Goal: Use online tool/utility

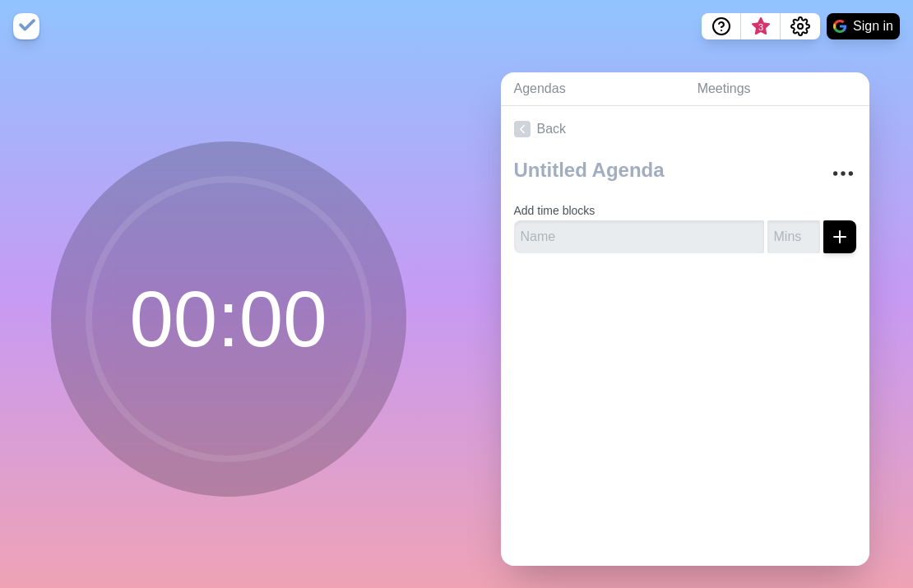
click at [178, 205] on circle at bounding box center [229, 319] width 280 height 280
click at [794, 233] on input "1" at bounding box center [793, 236] width 53 height 33
click at [793, 232] on input "2" at bounding box center [793, 236] width 53 height 33
click at [792, 231] on input "3" at bounding box center [793, 236] width 53 height 33
click at [792, 231] on input "4" at bounding box center [793, 236] width 53 height 33
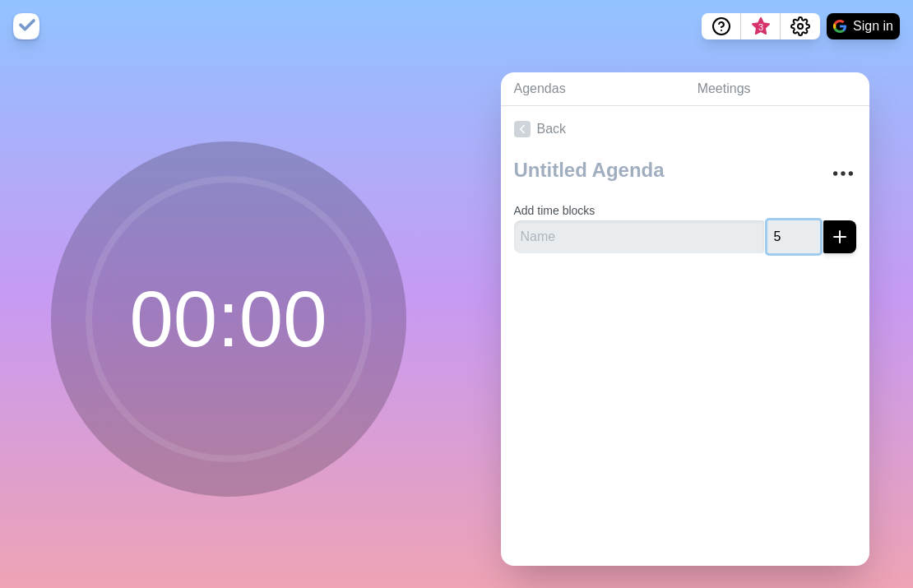
click at [791, 231] on input "5" at bounding box center [793, 236] width 53 height 33
click at [790, 231] on input "6" at bounding box center [793, 236] width 53 height 33
click at [790, 231] on input "7" at bounding box center [793, 236] width 53 height 33
click at [789, 232] on input "8" at bounding box center [793, 236] width 53 height 33
click at [789, 232] on input "9" at bounding box center [793, 236] width 53 height 33
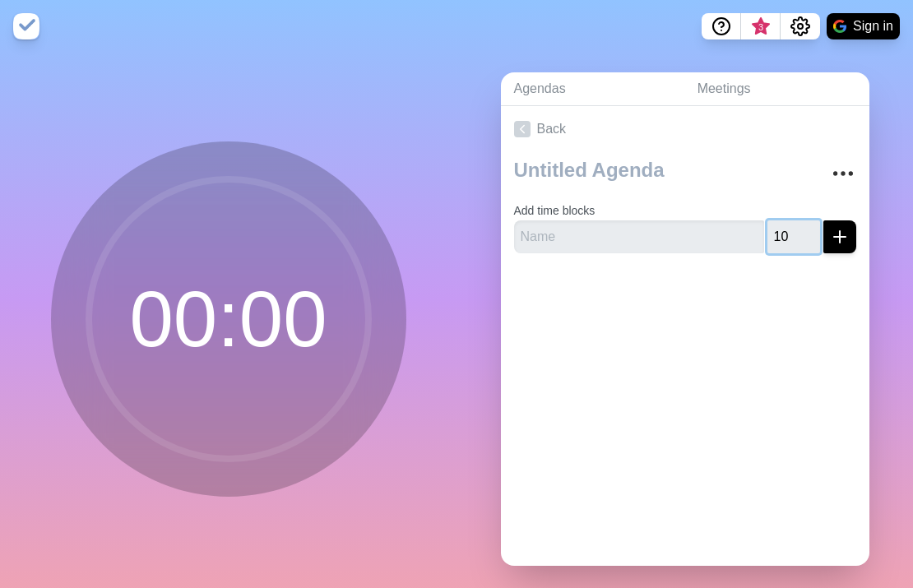
type input "10"
click at [789, 232] on input "10" at bounding box center [793, 236] width 53 height 33
click at [834, 237] on line "submit" at bounding box center [840, 237] width 12 height 0
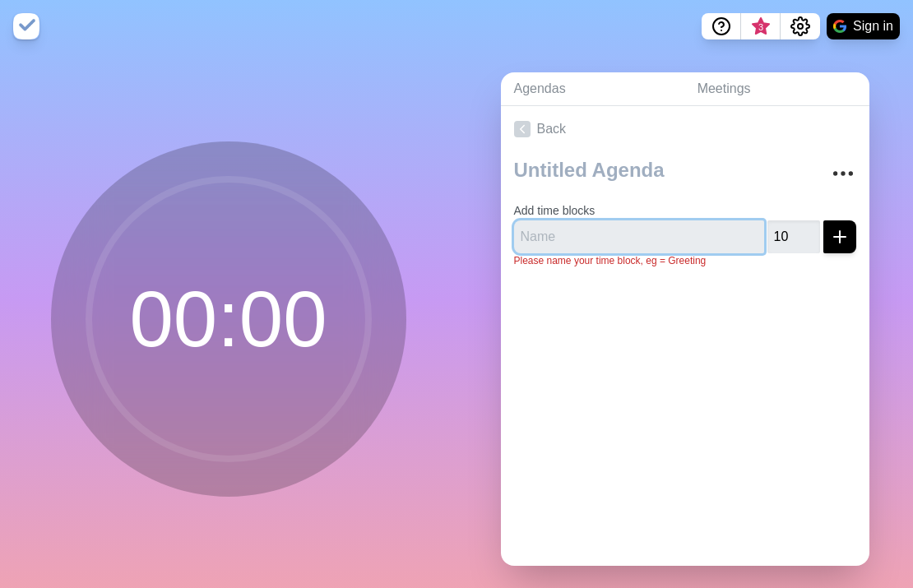
click at [664, 234] on input "text" at bounding box center [639, 236] width 250 height 33
click at [196, 294] on circle at bounding box center [229, 319] width 280 height 280
